Goal: Find contact information: Find contact information

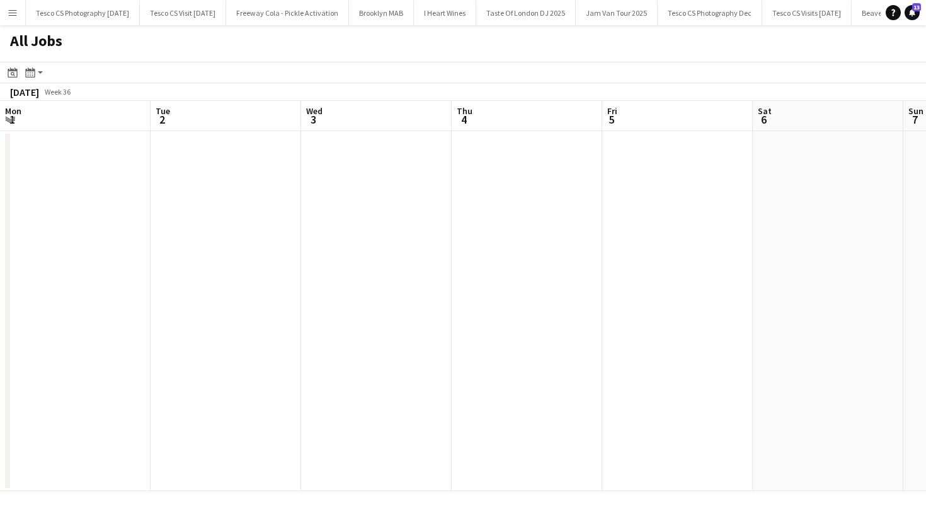
scroll to position [0, 591]
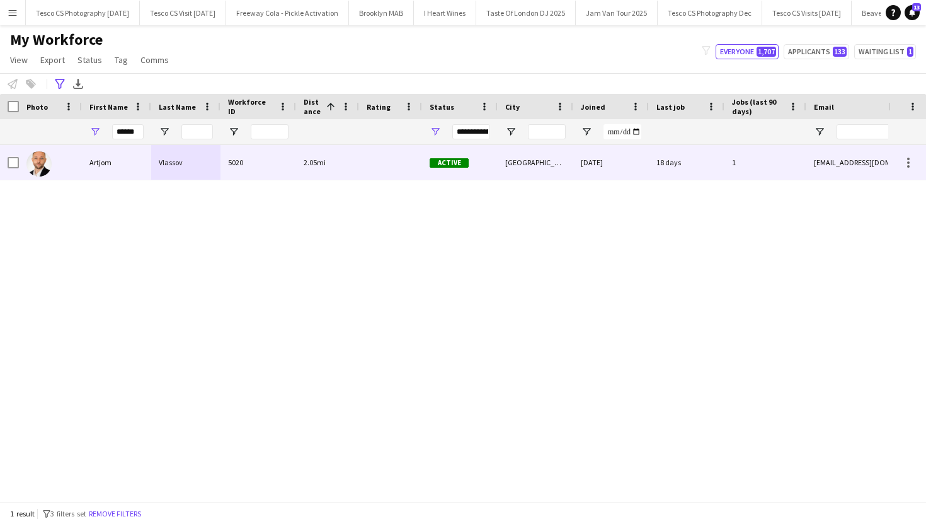
type input "******"
click at [168, 179] on div "Vlassov" at bounding box center [185, 162] width 69 height 35
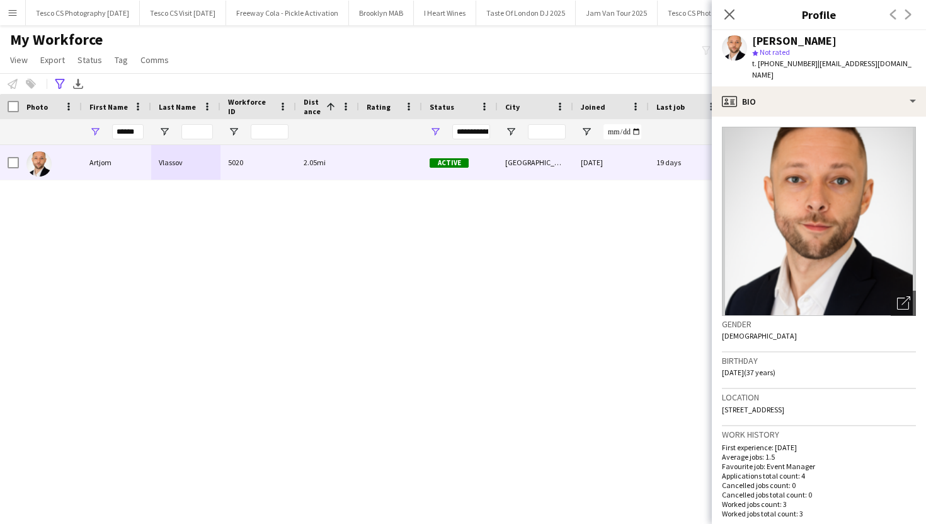
drag, startPoint x: 811, startPoint y: 63, endPoint x: 851, endPoint y: 66, distance: 40.5
click at [867, 66] on span "| artjom.vlassov@gmail.com" at bounding box center [831, 69] width 159 height 21
drag, startPoint x: 812, startPoint y: 65, endPoint x: 917, endPoint y: 64, distance: 105.2
click at [917, 64] on app-profile-header "Artjom Vlassov star Not rated t. +447950818486 | artjom.vlassov@gmail.com" at bounding box center [819, 58] width 214 height 56
copy span "artjom.vlassov@gmail.com"
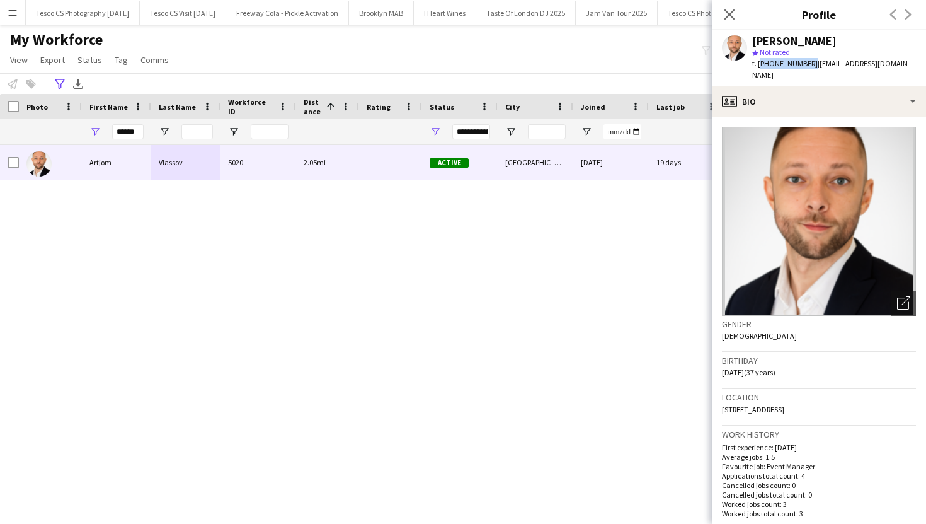
drag, startPoint x: 759, startPoint y: 64, endPoint x: 807, endPoint y: 66, distance: 47.9
click at [807, 66] on span "t. +447950818486" at bounding box center [785, 63] width 66 height 9
copy span "+447950818486"
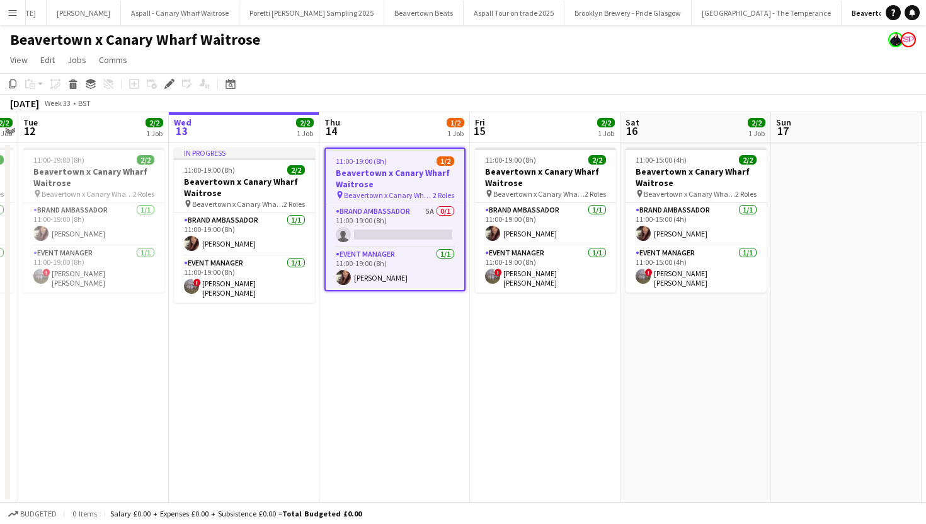
scroll to position [0, 1747]
click at [398, 322] on app-date-cell "11:00-19:00 (8h) 1/2 Beavertown x [GEOGRAPHIC_DATA] Waitrose pin Beavertown x C…" at bounding box center [394, 322] width 151 height 360
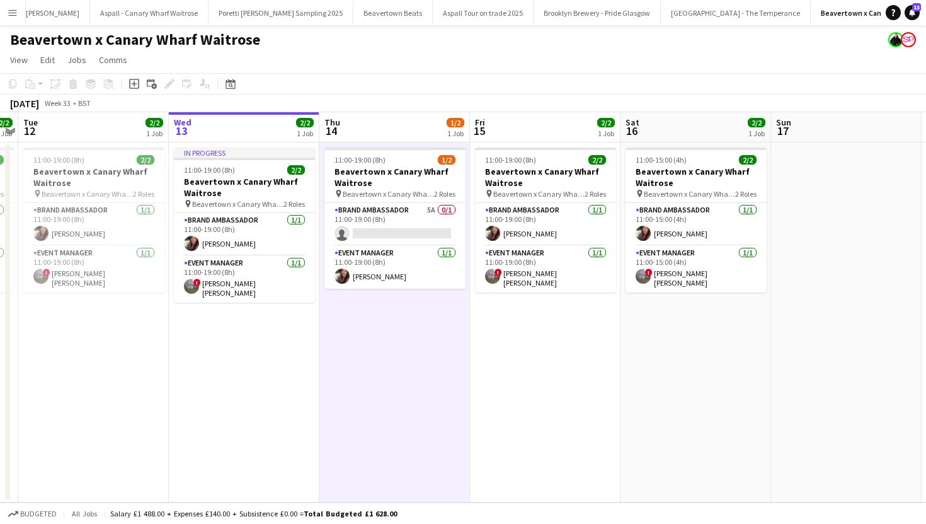
click at [488, 350] on app-date-cell "11:00-19:00 (8h) 2/2 Beavertown x [GEOGRAPHIC_DATA] Waitrose pin Beavertown x C…" at bounding box center [545, 322] width 151 height 360
